Goal: Information Seeking & Learning: Check status

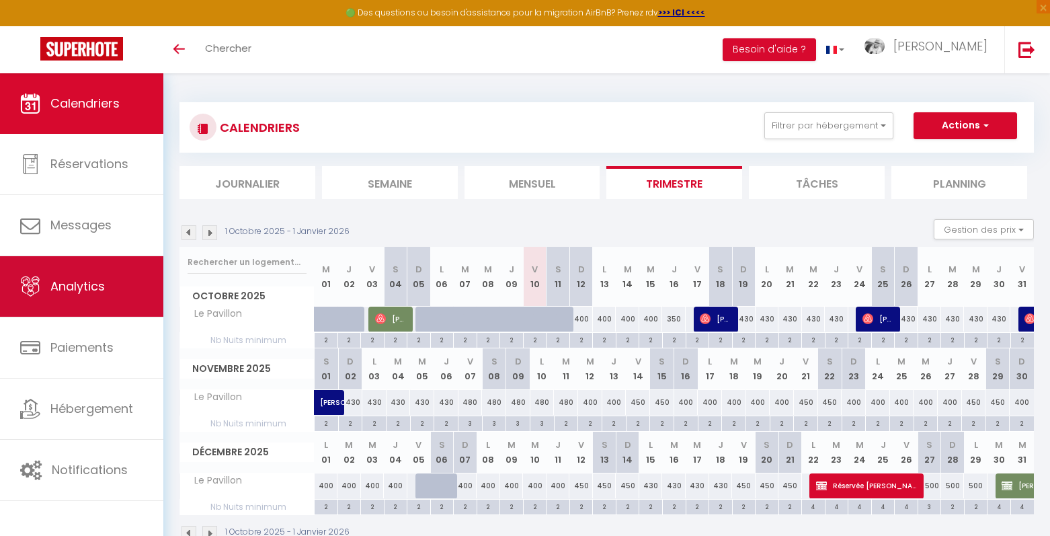
click at [75, 280] on span "Analytics" at bounding box center [77, 286] width 54 height 17
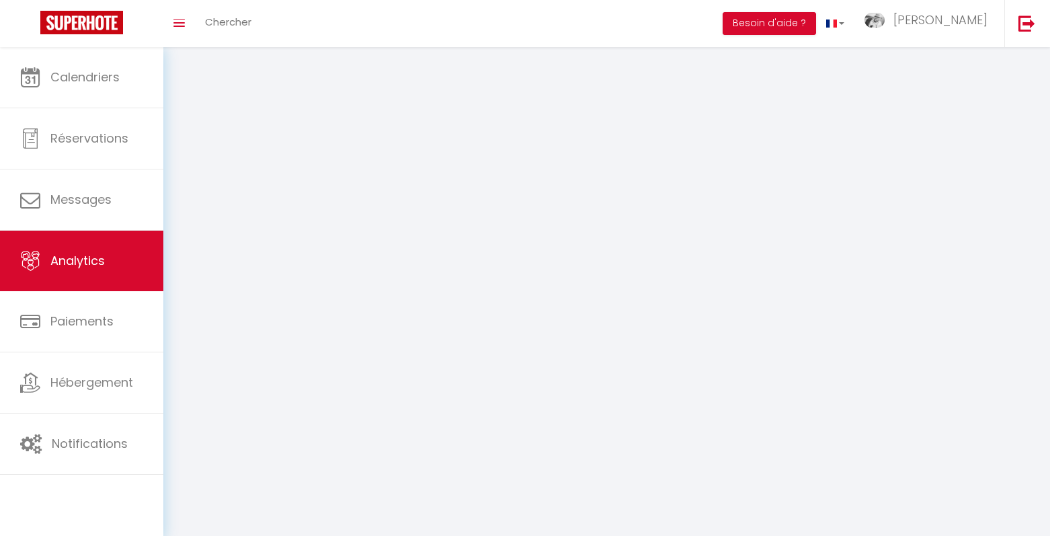
select select "2025"
select select "10"
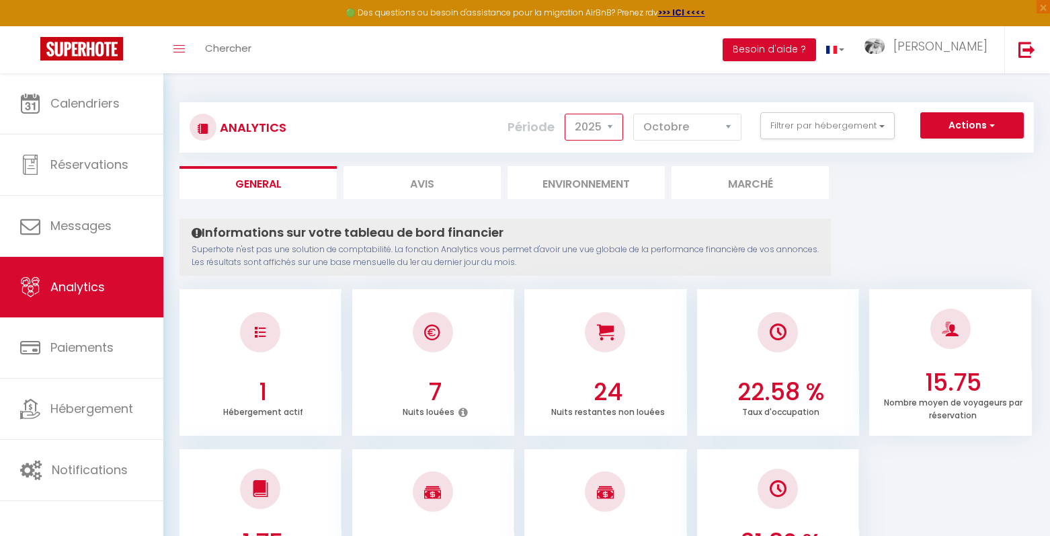
click at [606, 132] on select "2014 2015 2016 2017 2018 2019 2020 2021 2022 2023 2024 2025 2026 2027" at bounding box center [594, 127] width 58 height 27
select select "2024"
click at [566, 114] on select "2014 2015 2016 2017 2018 2019 2020 2021 2022 2023 2024 2025 2026 2027" at bounding box center [594, 127] width 58 height 27
click at [688, 132] on select "[PERSON_NAME] Mars [PERSON_NAME] Juin Juillet Août Septembre Octobre Novembre D…" at bounding box center [687, 127] width 108 height 27
